Goal: Information Seeking & Learning: Learn about a topic

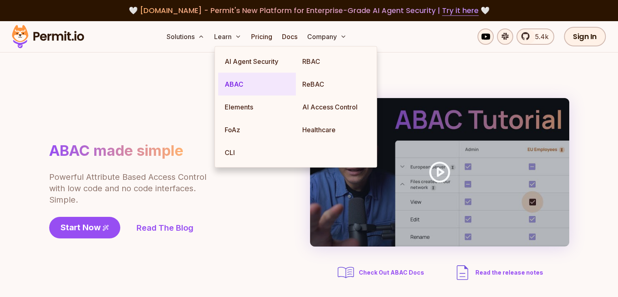
click at [237, 84] on link "ABAC" at bounding box center [257, 84] width 78 height 23
click at [238, 82] on link "ABAC" at bounding box center [257, 84] width 78 height 23
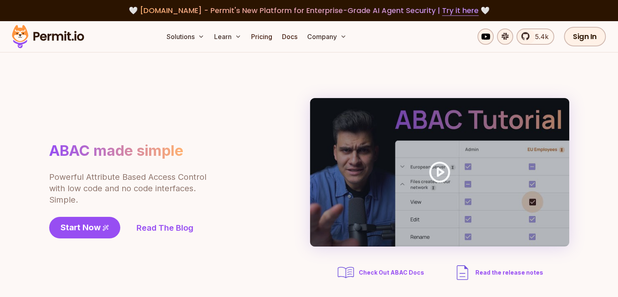
click at [144, 103] on div "ABAC made simple Powerful Attribute Based Access Control with low code and no c…" at bounding box center [309, 190] width 520 height 184
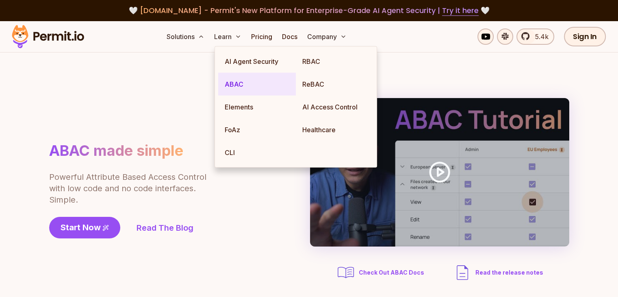
click at [236, 79] on link "ABAC" at bounding box center [257, 84] width 78 height 23
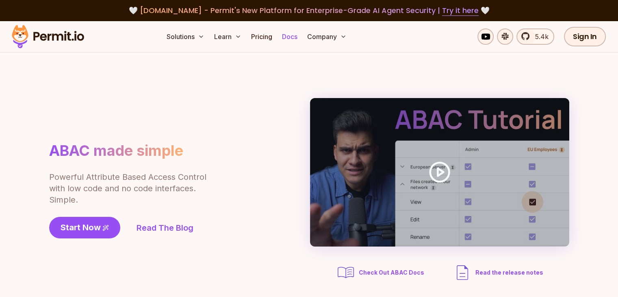
click at [301, 35] on link "Docs" at bounding box center [290, 36] width 22 height 16
